Goal: Find specific page/section: Find specific page/section

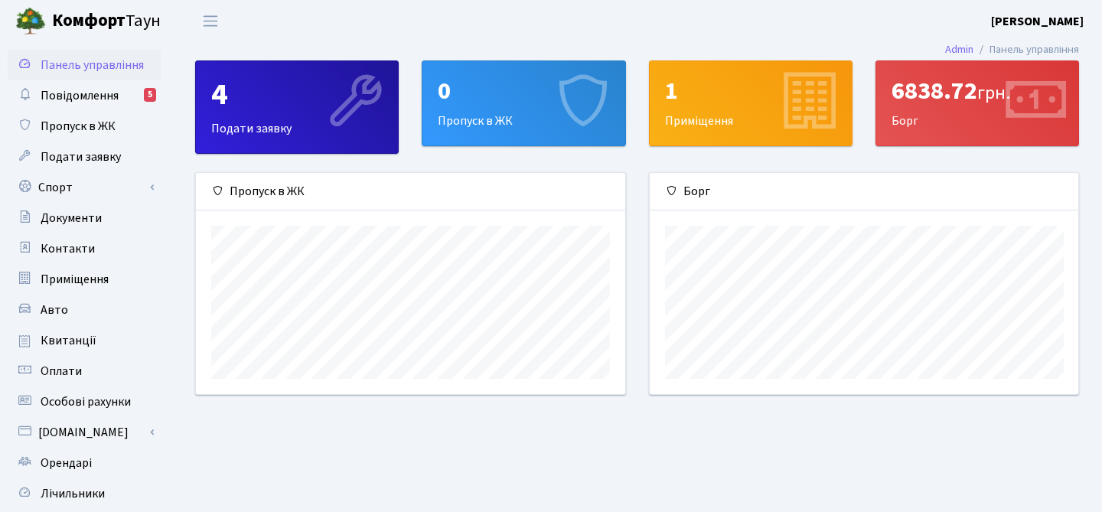
scroll to position [221, 429]
click at [915, 106] on div "6838.72 грн." at bounding box center [977, 91] width 171 height 29
click at [51, 344] on span "Квитанції" at bounding box center [69, 340] width 56 height 17
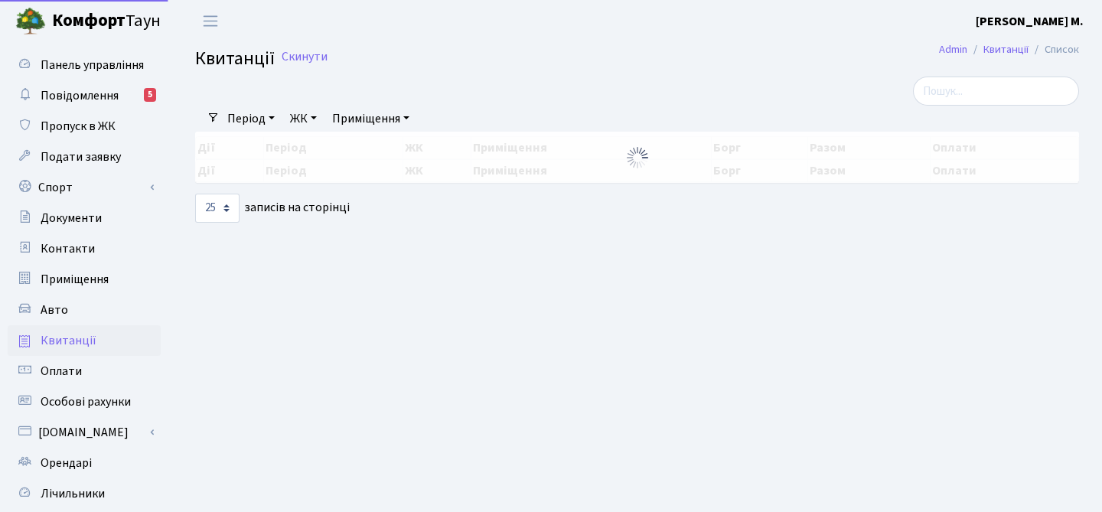
select select "25"
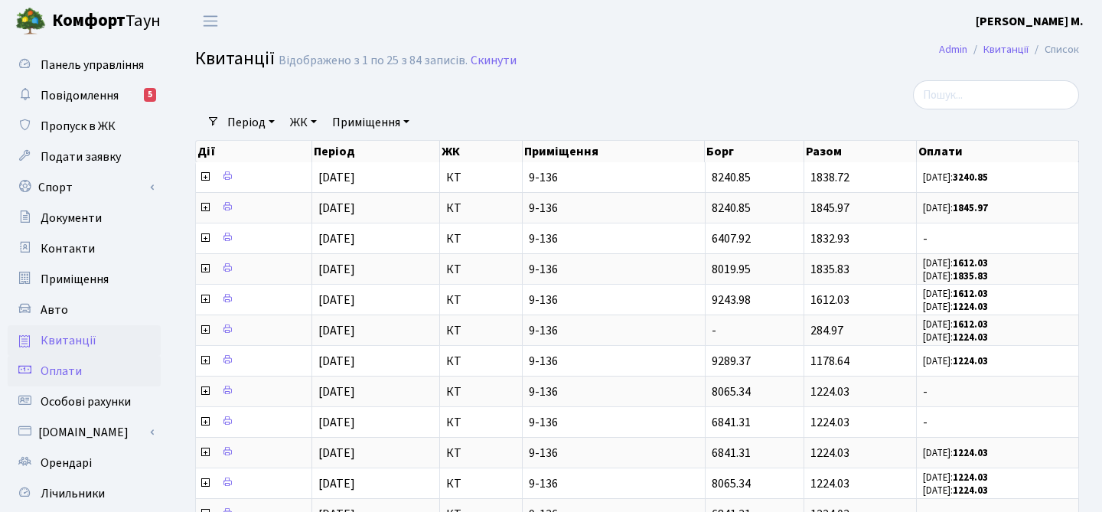
click at [72, 373] on span "Оплати" at bounding box center [61, 371] width 41 height 17
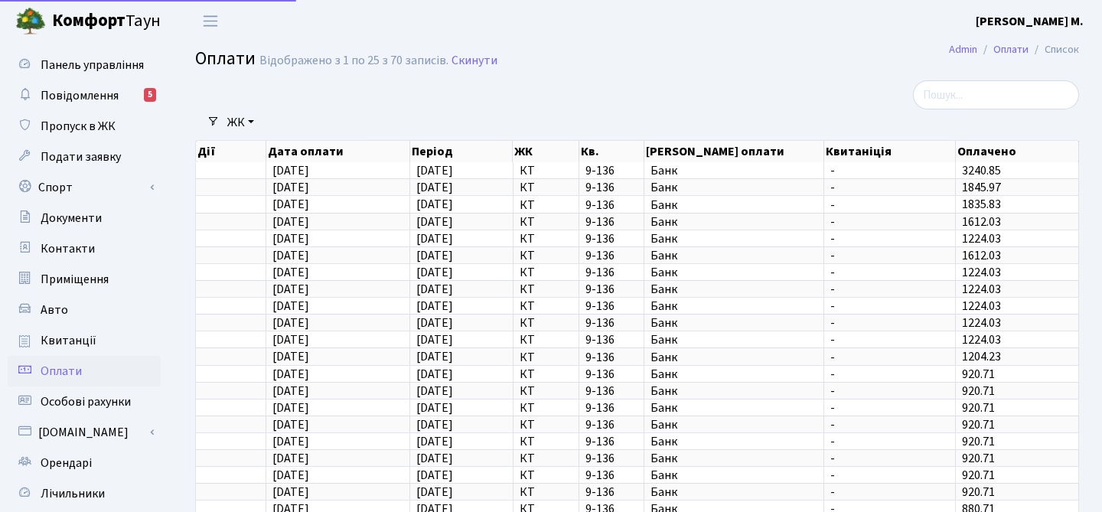
select select "25"
click at [61, 67] on span "Панель управління" at bounding box center [92, 65] width 103 height 17
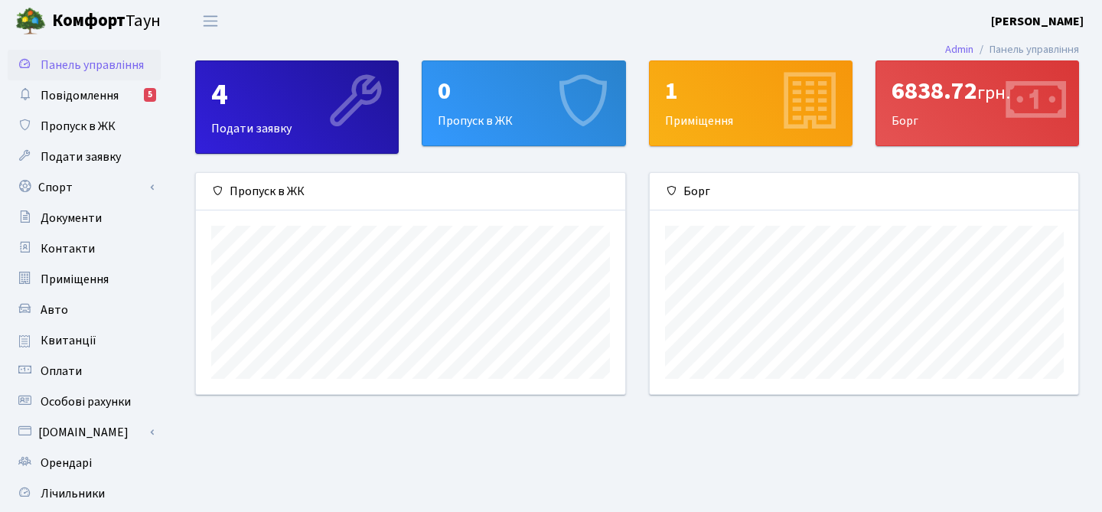
scroll to position [221, 429]
